Goal: Transaction & Acquisition: Book appointment/travel/reservation

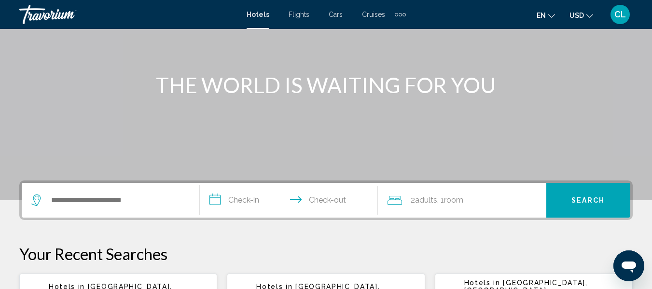
scroll to position [97, 0]
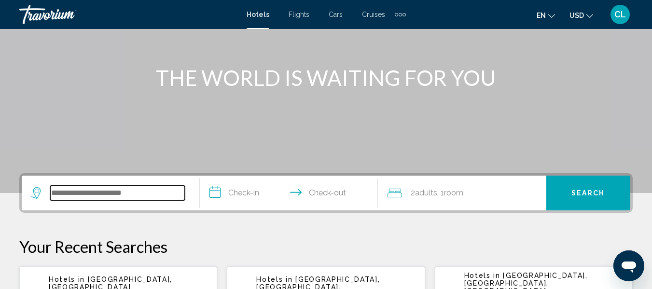
click at [57, 193] on input "Search widget" at bounding box center [117, 193] width 135 height 14
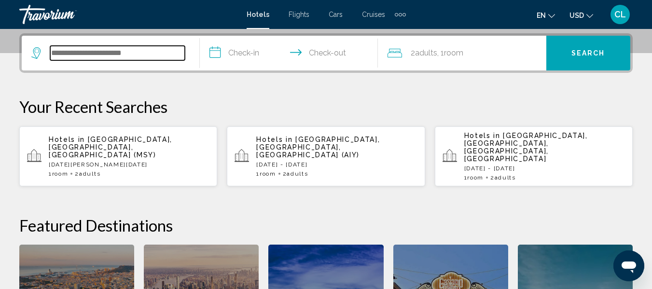
scroll to position [239, 0]
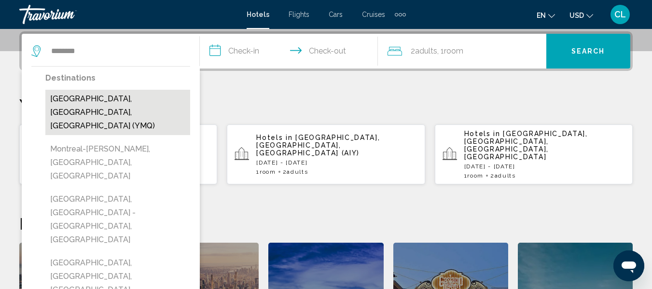
click at [119, 95] on button "[GEOGRAPHIC_DATA], [GEOGRAPHIC_DATA], [GEOGRAPHIC_DATA] (YMQ)" at bounding box center [117, 112] width 145 height 45
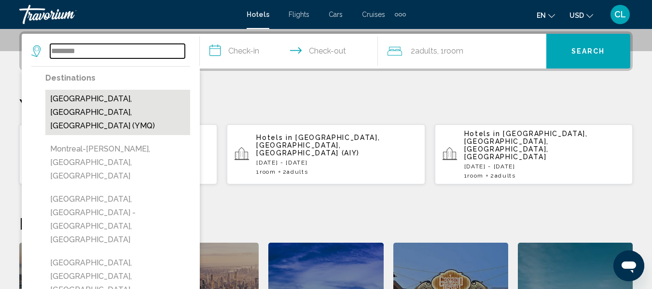
type input "**********"
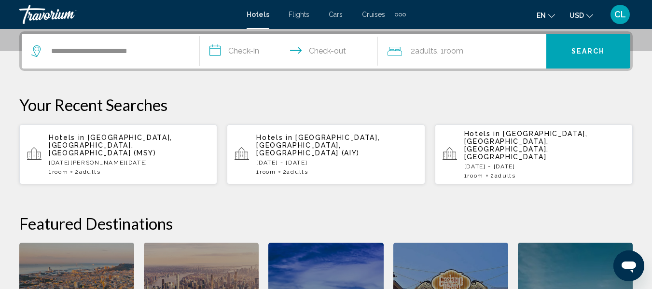
click at [215, 50] on input "**********" at bounding box center [291, 53] width 182 height 38
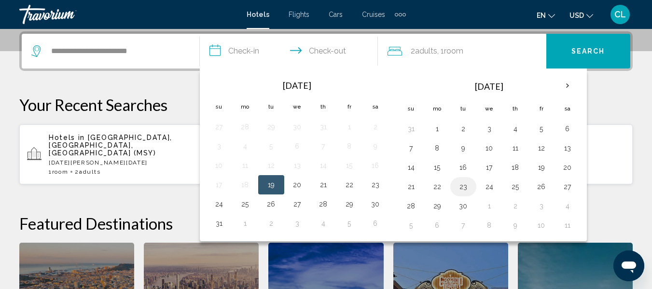
click at [464, 186] on button "23" at bounding box center [463, 187] width 15 height 14
click at [492, 186] on button "24" at bounding box center [489, 187] width 15 height 14
type input "**********"
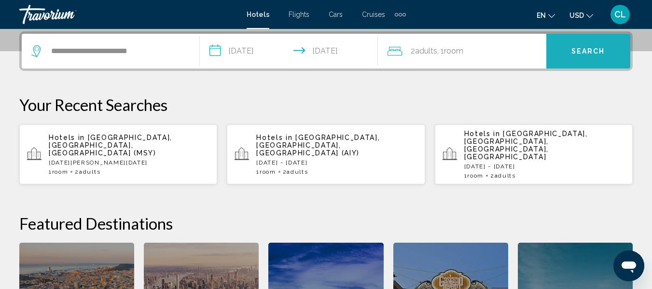
click at [577, 49] on span "Search" at bounding box center [589, 52] width 34 height 8
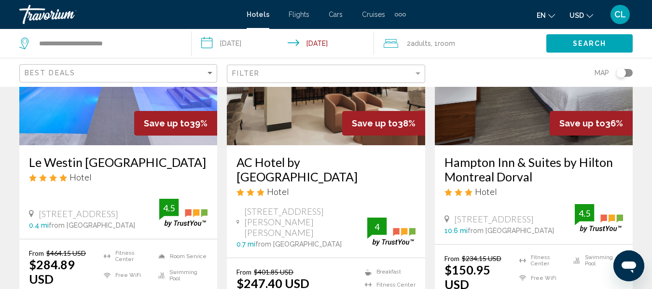
scroll to position [145, 0]
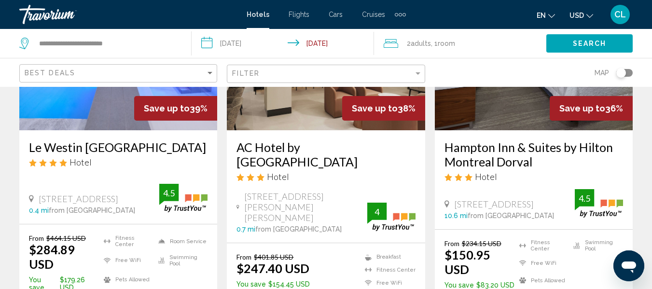
click at [574, 13] on span "USD" at bounding box center [577, 16] width 14 height 8
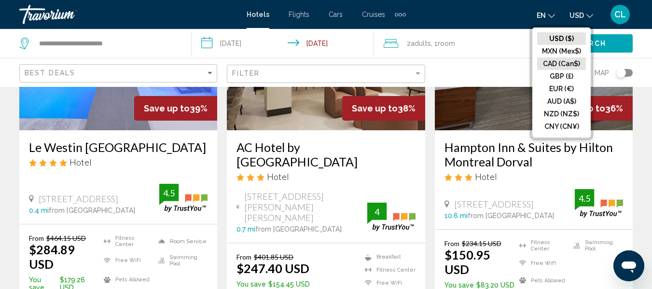
click at [557, 63] on button "CAD (Can$)" at bounding box center [561, 63] width 49 height 13
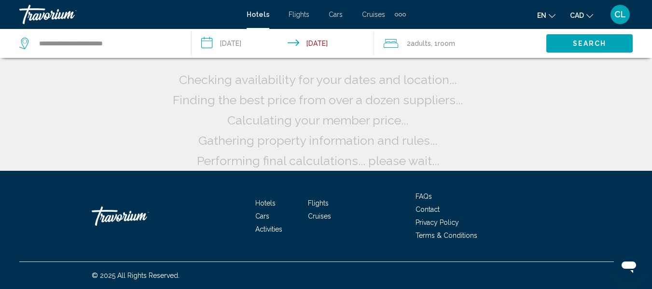
scroll to position [28, 0]
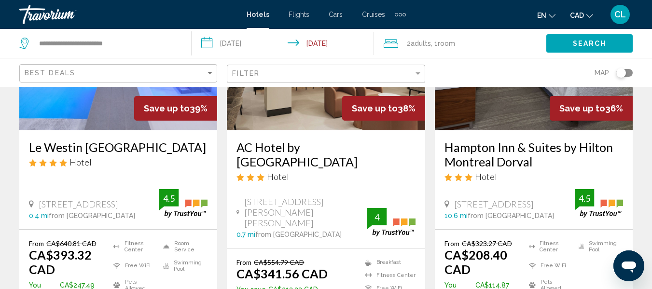
scroll to position [193, 0]
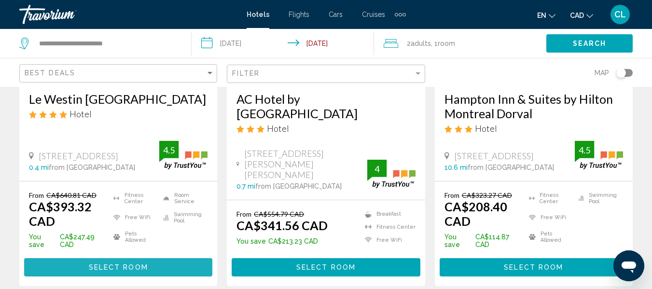
click at [119, 258] on button "Select Room" at bounding box center [118, 267] width 188 height 18
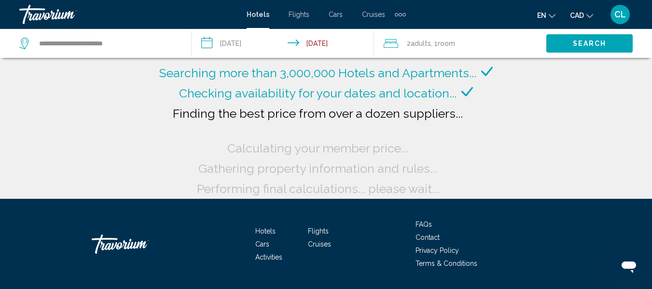
click at [223, 42] on input "**********" at bounding box center [285, 45] width 186 height 32
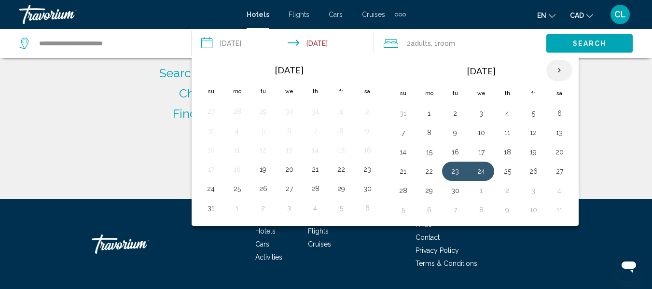
click at [559, 71] on th "Next month" at bounding box center [560, 70] width 26 height 21
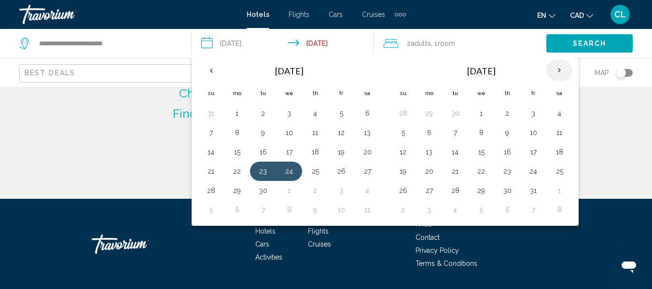
click at [559, 71] on th "Next month" at bounding box center [560, 70] width 26 height 21
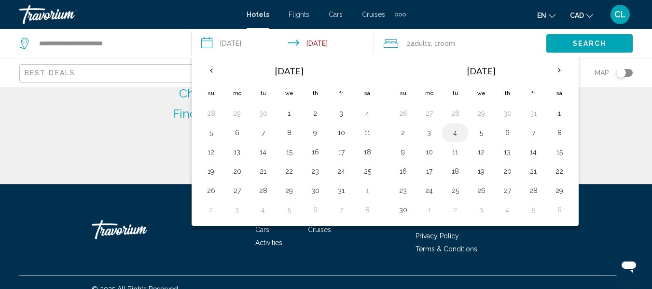
click at [454, 131] on button "4" at bounding box center [455, 133] width 15 height 14
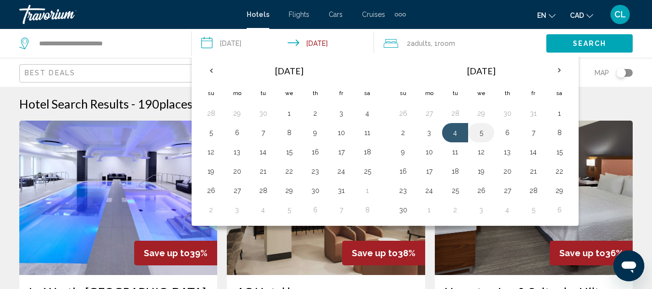
click at [481, 132] on button "5" at bounding box center [481, 133] width 15 height 14
type input "**********"
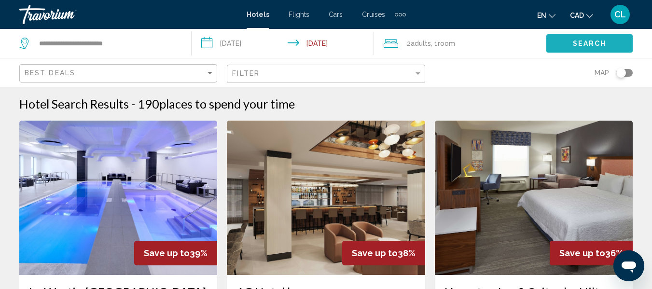
click at [577, 42] on span "Search" at bounding box center [590, 44] width 34 height 8
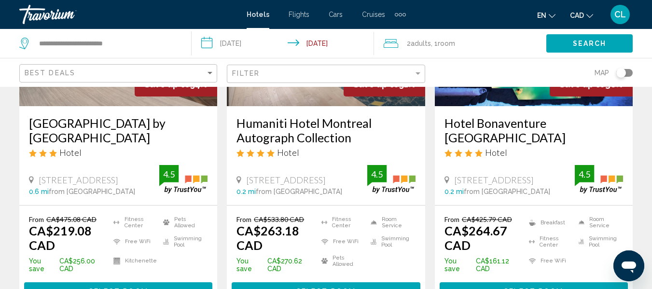
scroll to position [193, 0]
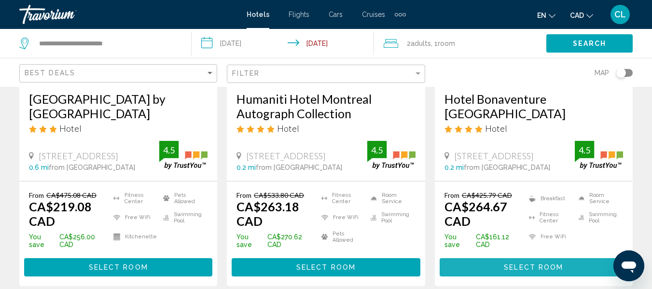
click at [525, 265] on span "Select Room" at bounding box center [533, 268] width 59 height 8
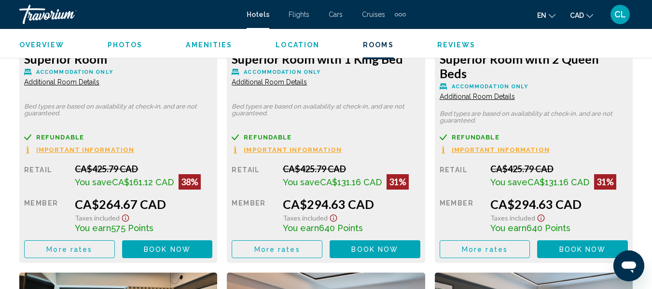
scroll to position [1562, 0]
